Goal: Register for event/course

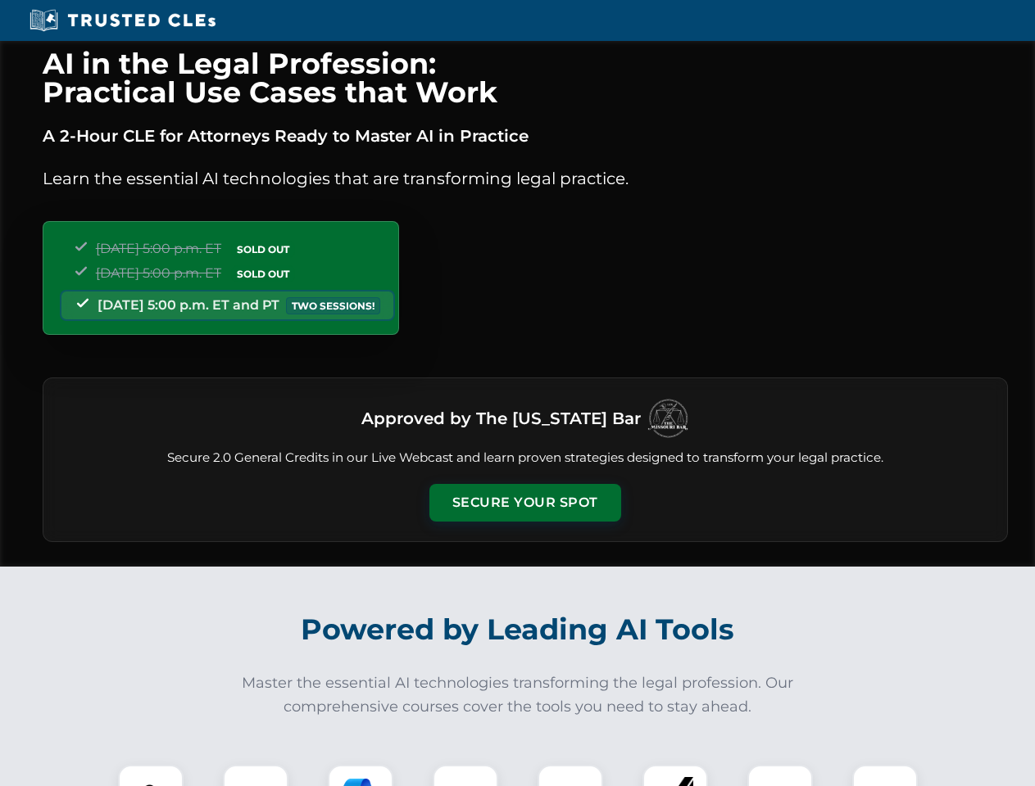
click at [524, 503] on button "Secure Your Spot" at bounding box center [525, 503] width 192 height 38
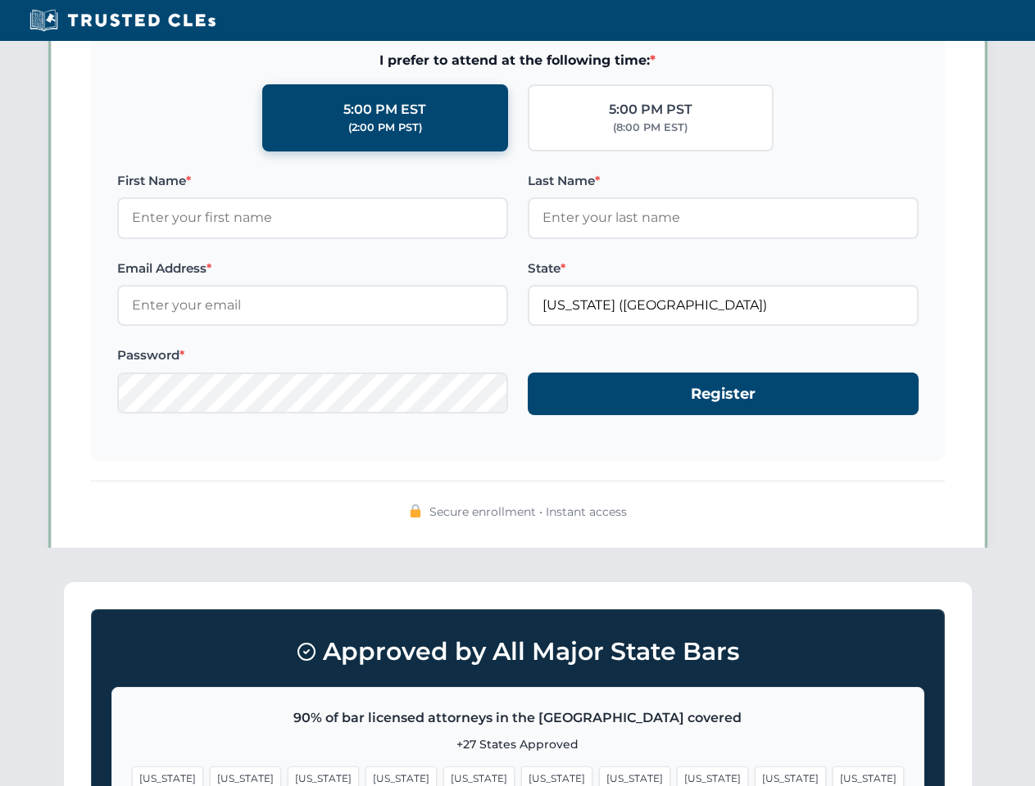
click at [599, 776] on span "[US_STATE]" at bounding box center [634, 779] width 71 height 24
click at [754, 776] on span "[US_STATE]" at bounding box center [789, 779] width 71 height 24
